Goal: Transaction & Acquisition: Purchase product/service

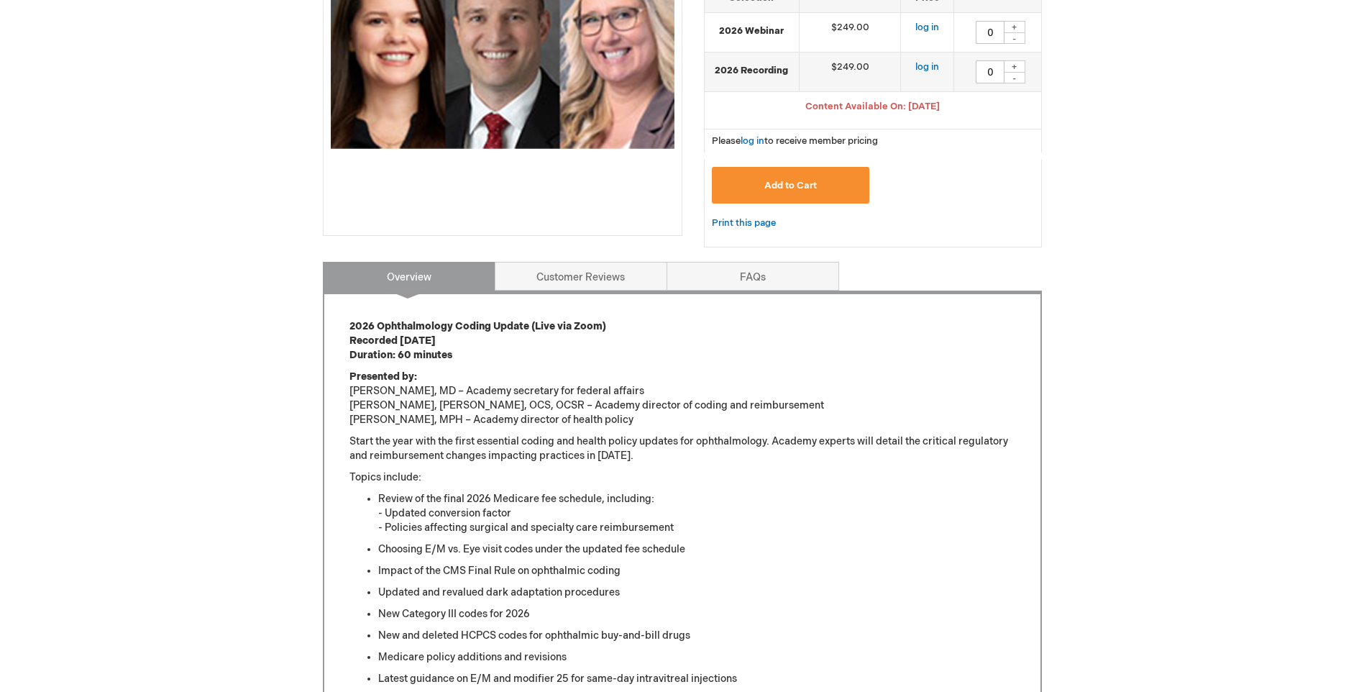
scroll to position [144, 0]
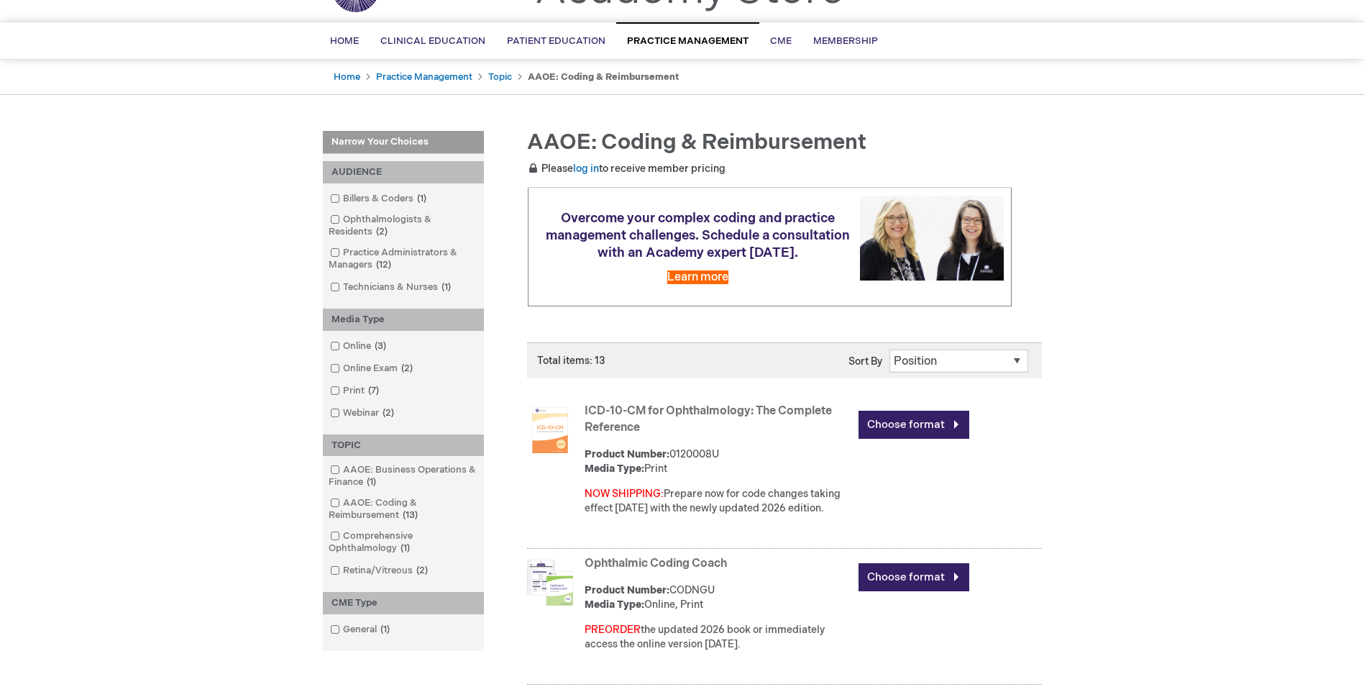
scroll to position [216, 0]
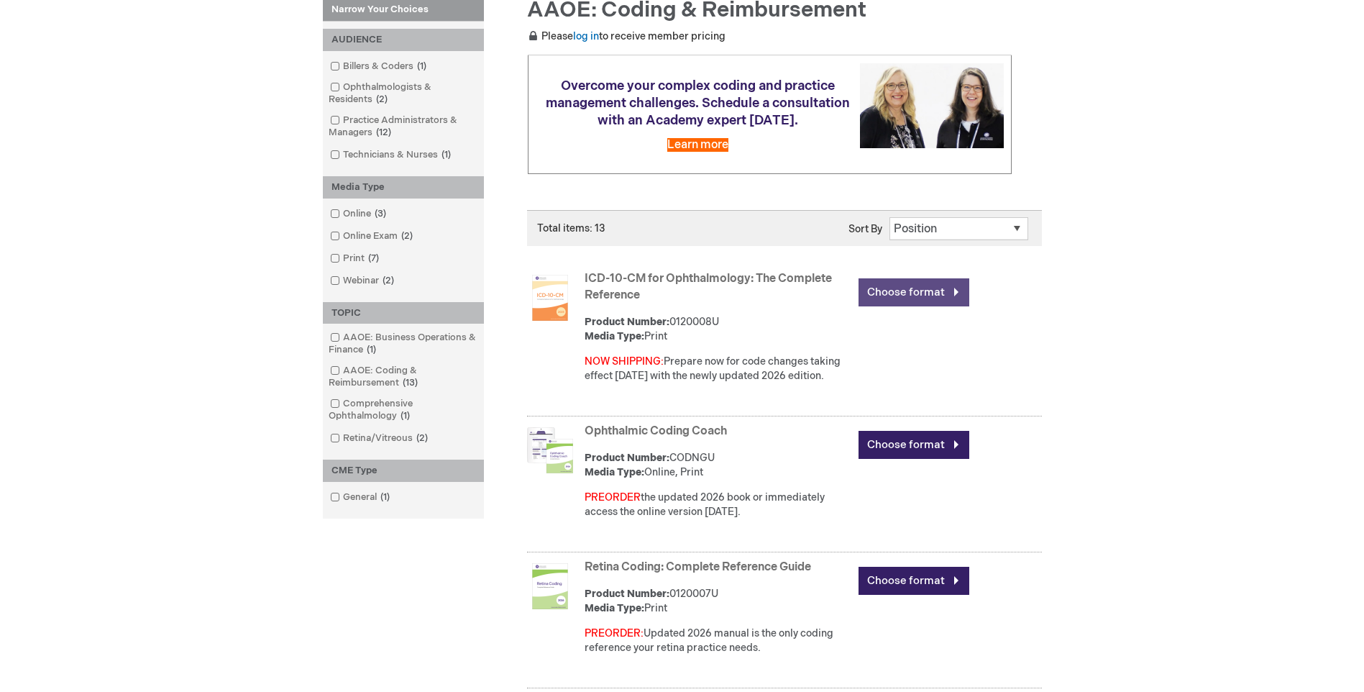
click at [908, 296] on link "Choose format" at bounding box center [913, 292] width 111 height 28
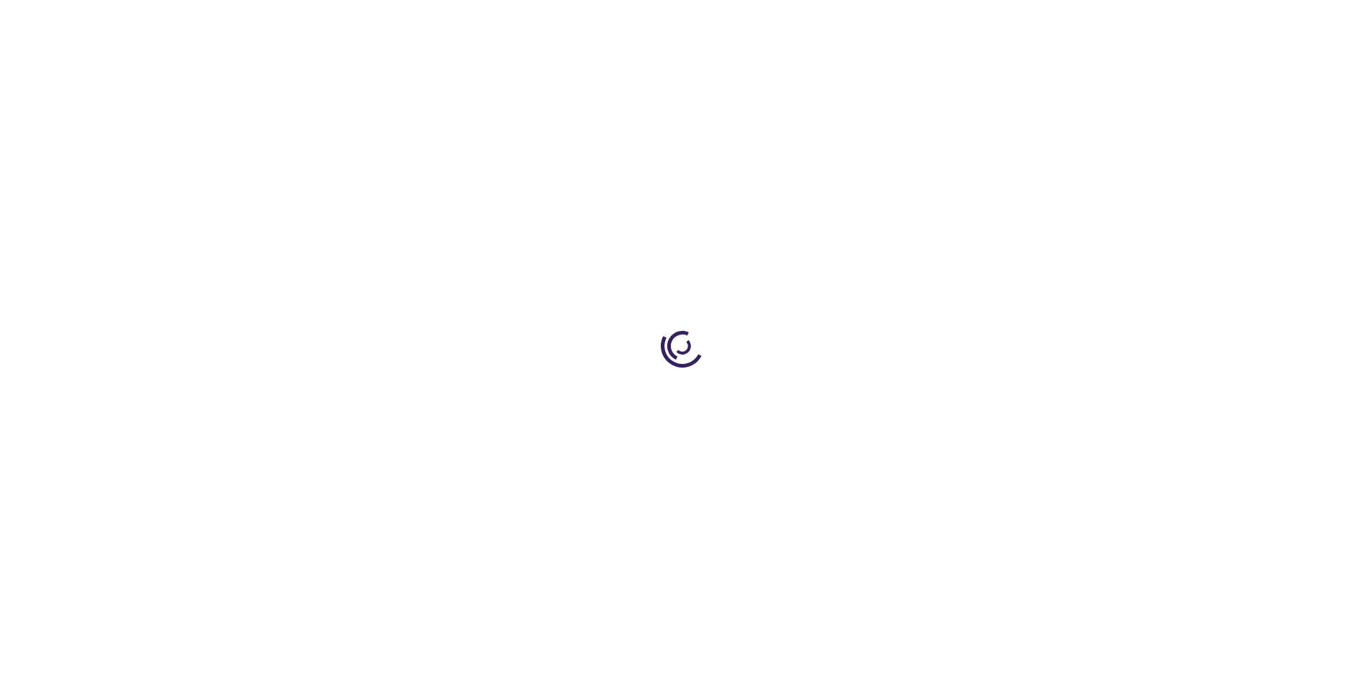
type input "0"
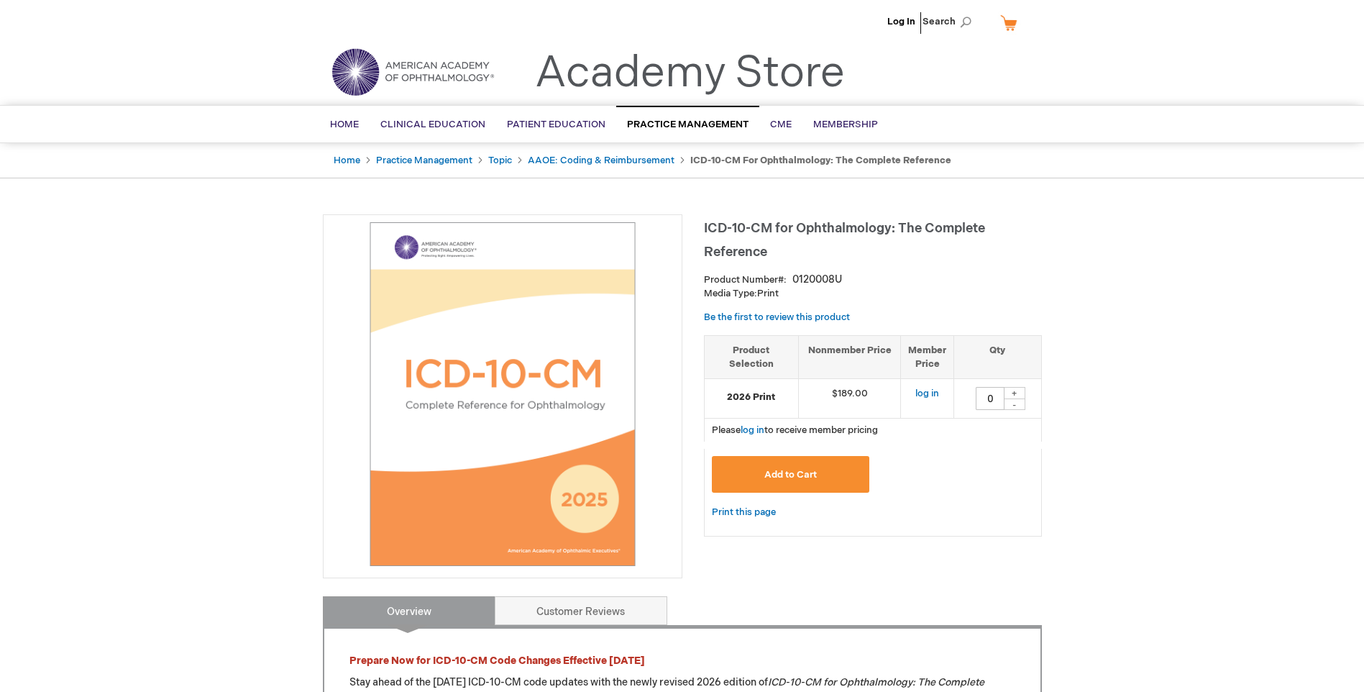
drag, startPoint x: 1326, startPoint y: 0, endPoint x: 1037, endPoint y: 275, distance: 399.7
click at [1037, 275] on div "Product Number 0120008U" at bounding box center [873, 279] width 338 height 14
